Goal: Task Accomplishment & Management: Manage account settings

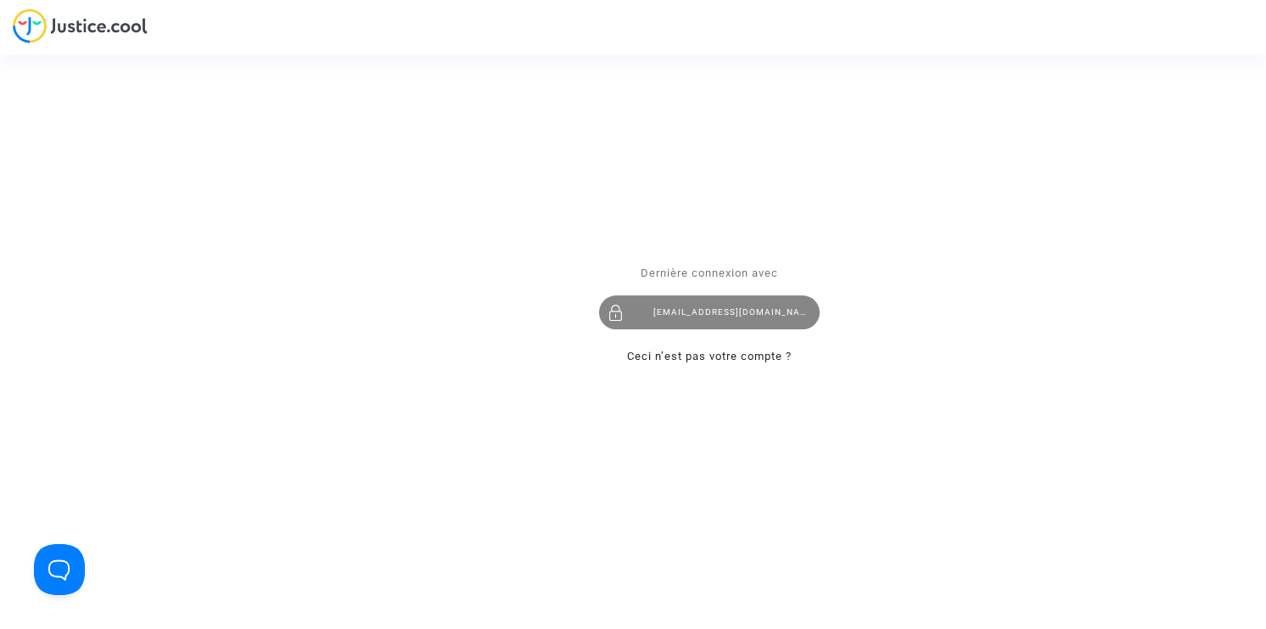
click at [670, 300] on div "[EMAIL_ADDRESS][DOMAIN_NAME]" at bounding box center [709, 312] width 221 height 34
